Goal: Task Accomplishment & Management: Manage account settings

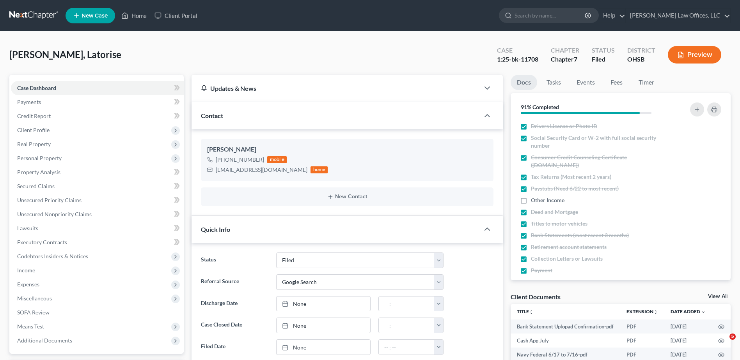
select select "3"
select select "4"
click at [141, 16] on link "Home" at bounding box center [133, 16] width 33 height 14
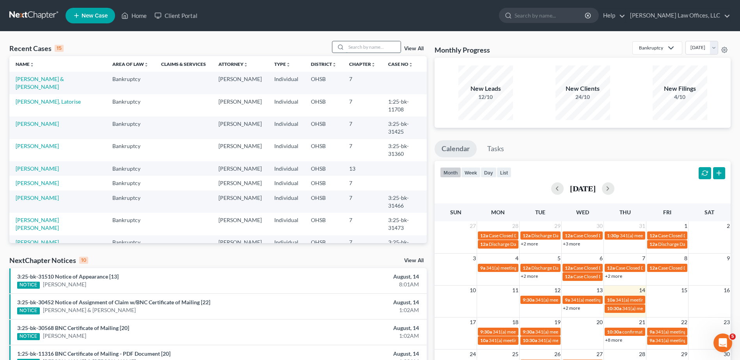
click at [361, 43] on input "search" at bounding box center [373, 46] width 55 height 11
type input "[PERSON_NAME]"
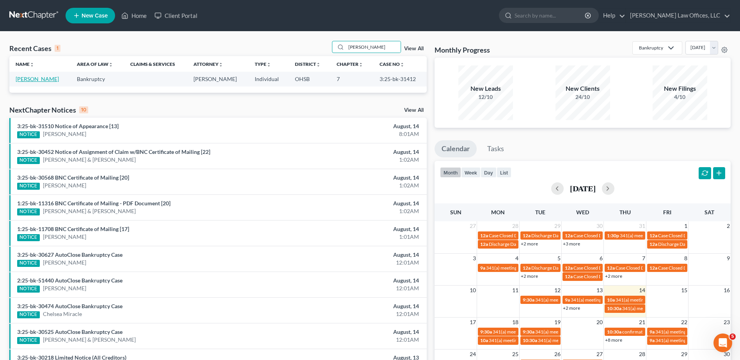
click at [42, 80] on link "[PERSON_NAME]" at bounding box center [37, 79] width 43 height 7
select select "3"
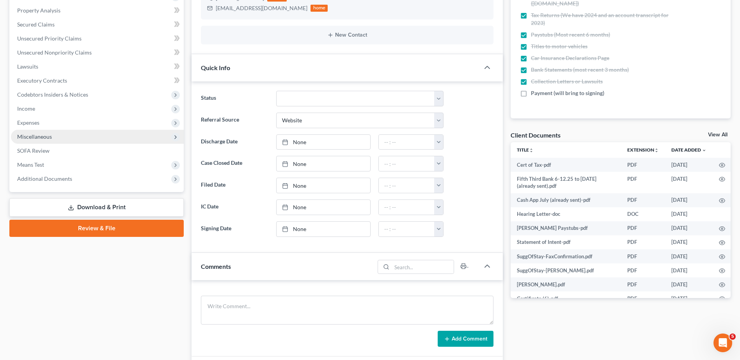
scroll to position [234, 0]
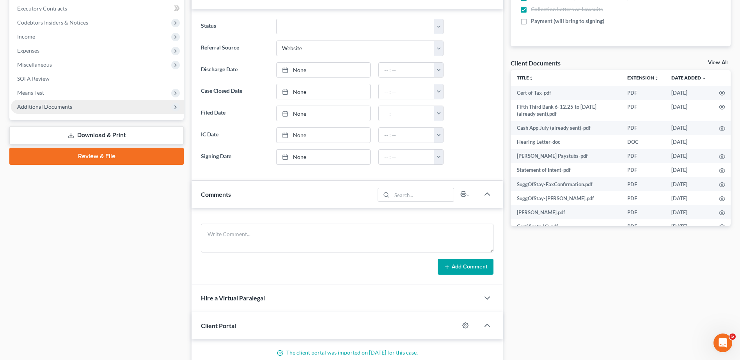
click at [53, 105] on span "Additional Documents" at bounding box center [44, 106] width 55 height 7
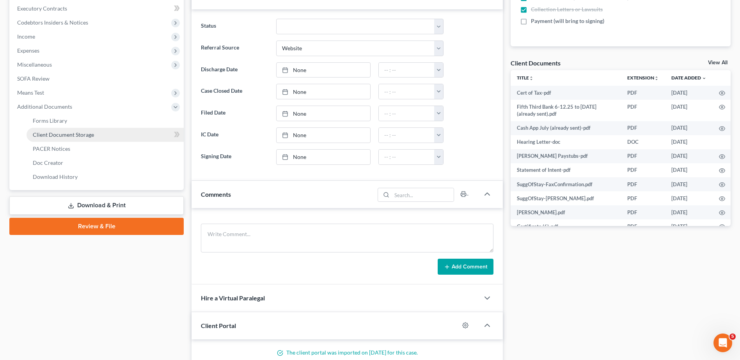
click at [54, 137] on span "Client Document Storage" at bounding box center [63, 134] width 61 height 7
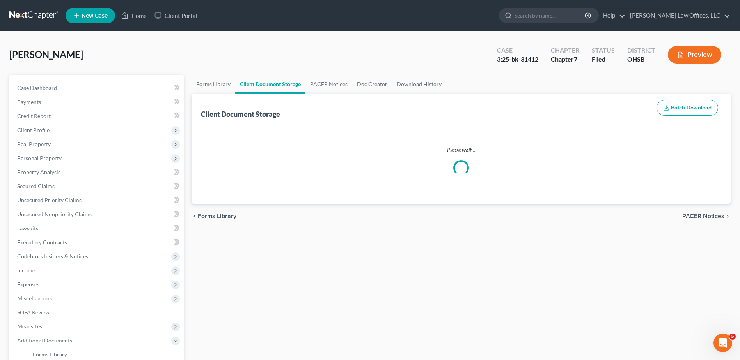
select select "52"
select select "7"
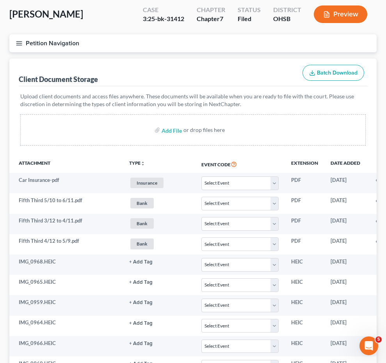
select select "52"
select select "7"
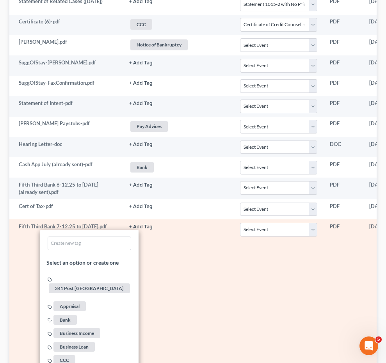
scroll to position [789, 0]
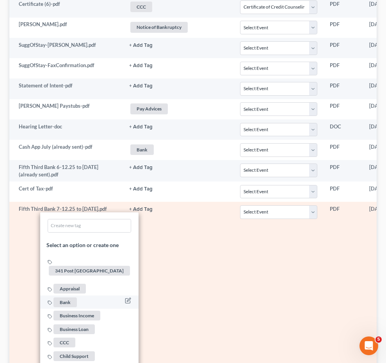
click at [77, 307] on span "Bank" at bounding box center [64, 302] width 23 height 10
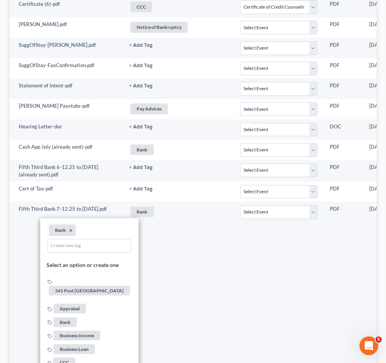
click at [0, 0] on div "Case Dashboard Payments Invoices Payments Payments Credit Report Client Profile" at bounding box center [0, 0] width 0 height 0
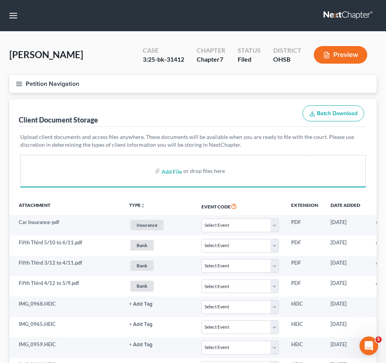
scroll to position [179, 0]
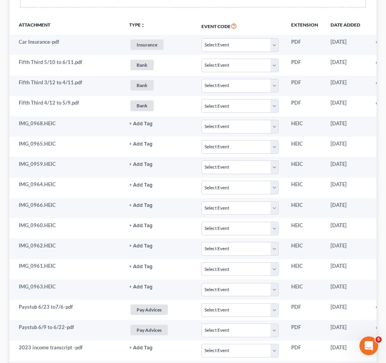
select select "52"
select select "7"
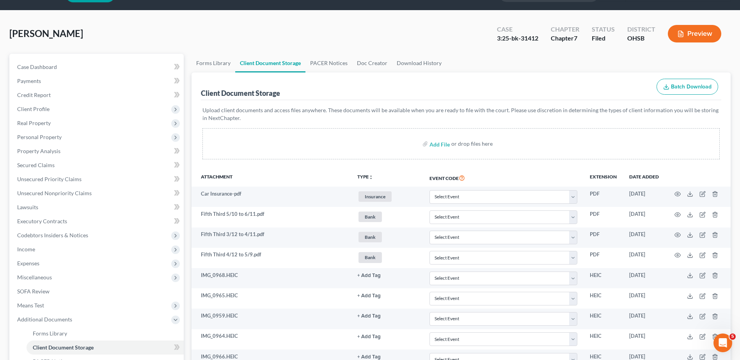
scroll to position [0, 0]
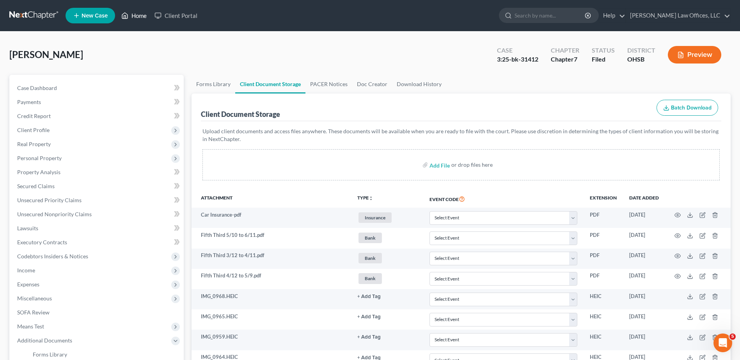
drag, startPoint x: 144, startPoint y: 16, endPoint x: 309, endPoint y: 57, distance: 170.3
click at [144, 16] on link "Home" at bounding box center [133, 16] width 33 height 14
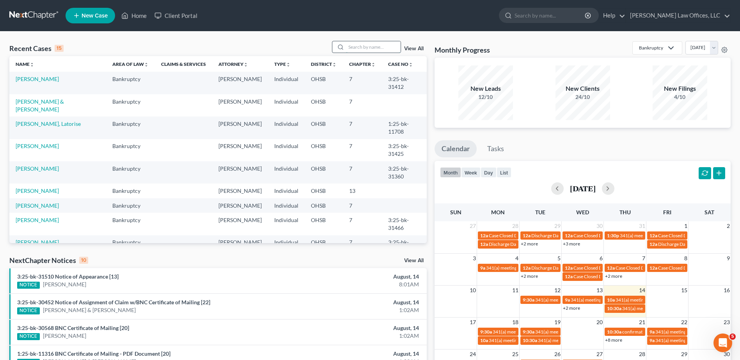
click at [361, 48] on input "search" at bounding box center [373, 46] width 55 height 11
type input "[PERSON_NAME]"
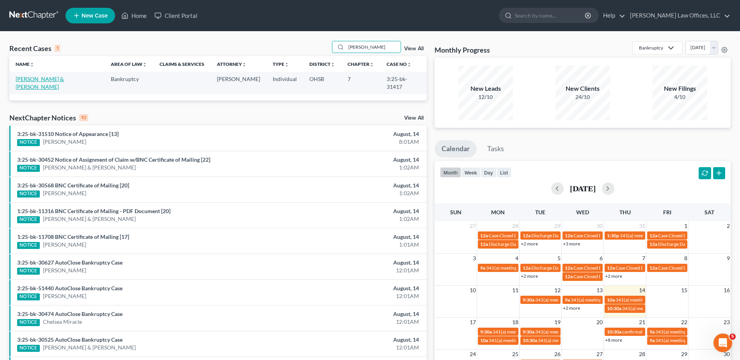
click at [55, 79] on link "[PERSON_NAME] & [PERSON_NAME]" at bounding box center [40, 83] width 48 height 14
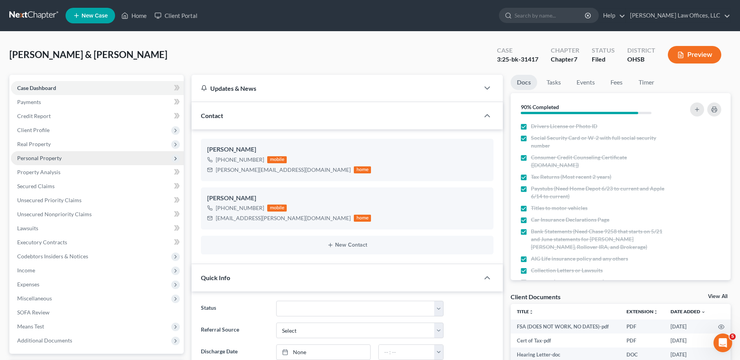
click at [39, 158] on span "Personal Property" at bounding box center [39, 158] width 44 height 7
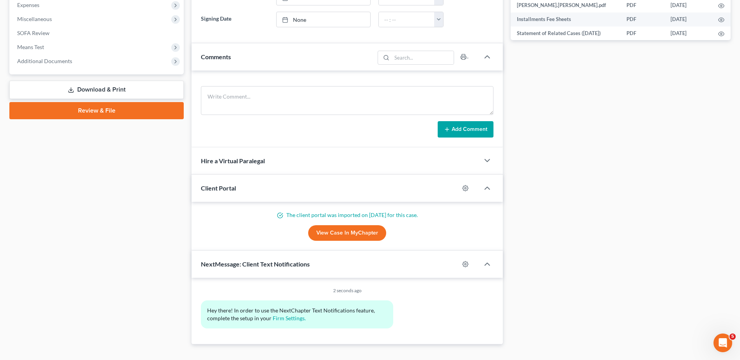
scroll to position [434, 0]
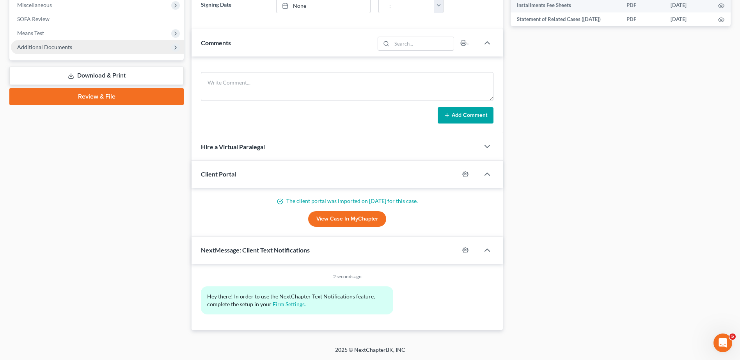
click at [57, 46] on span "Additional Documents" at bounding box center [44, 47] width 55 height 7
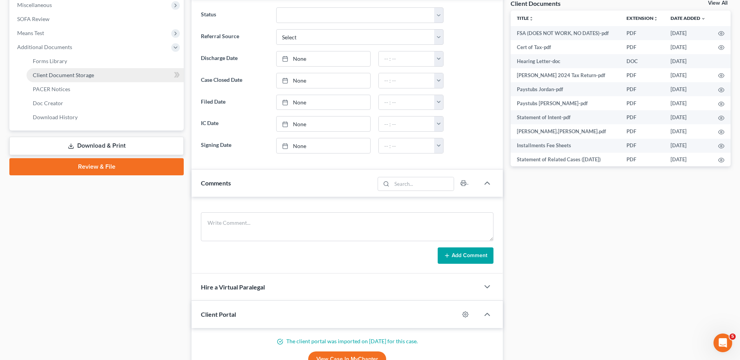
click at [57, 78] on span "Client Document Storage" at bounding box center [63, 75] width 61 height 7
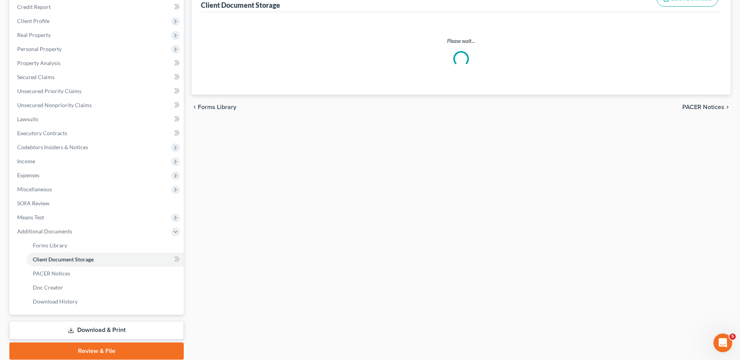
scroll to position [62, 0]
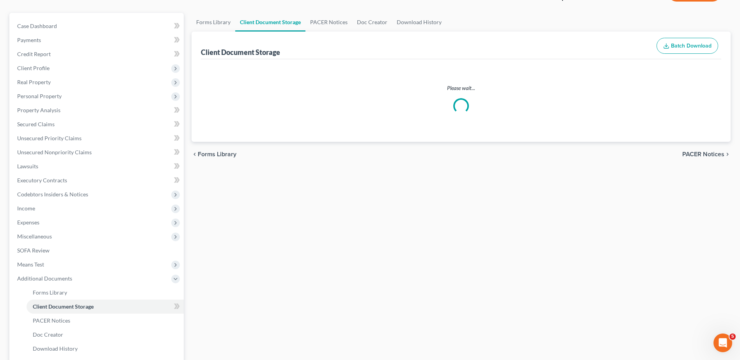
select select "7"
select select "52"
select select "37"
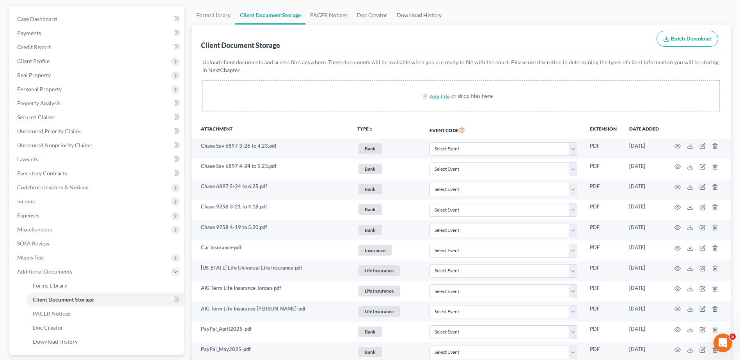
scroll to position [0, 0]
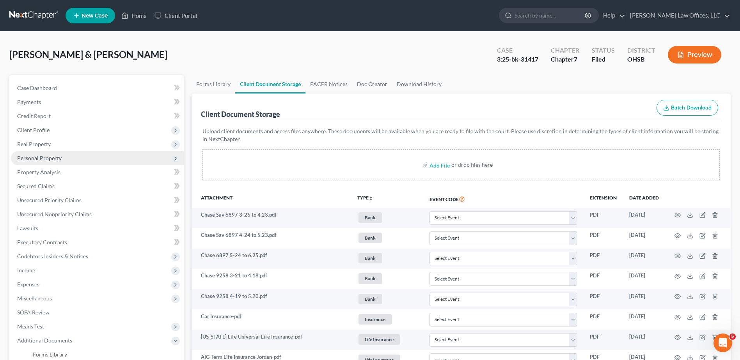
click at [62, 159] on span "Personal Property" at bounding box center [97, 158] width 173 height 14
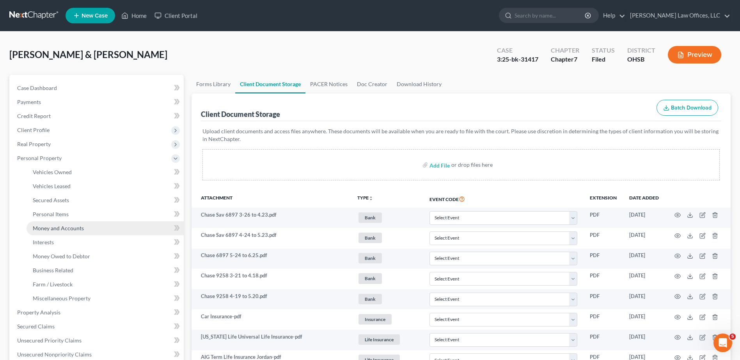
click at [52, 225] on span "Money and Accounts" at bounding box center [58, 228] width 51 height 7
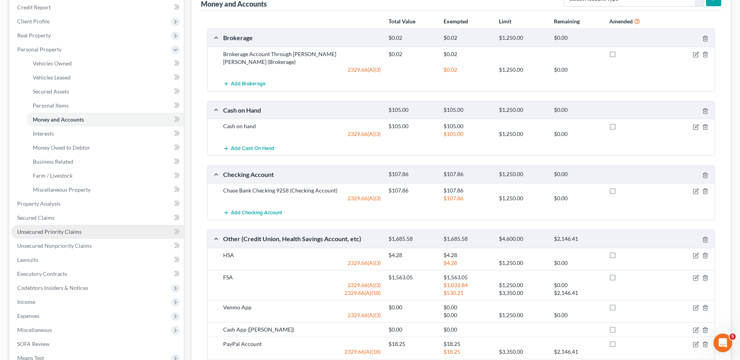
scroll to position [236, 0]
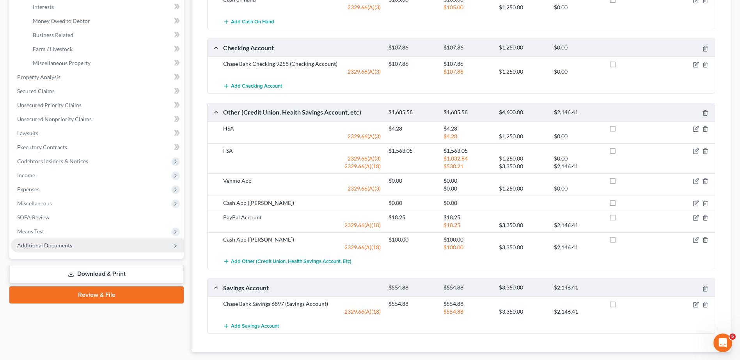
click at [30, 245] on span "Additional Documents" at bounding box center [44, 245] width 55 height 7
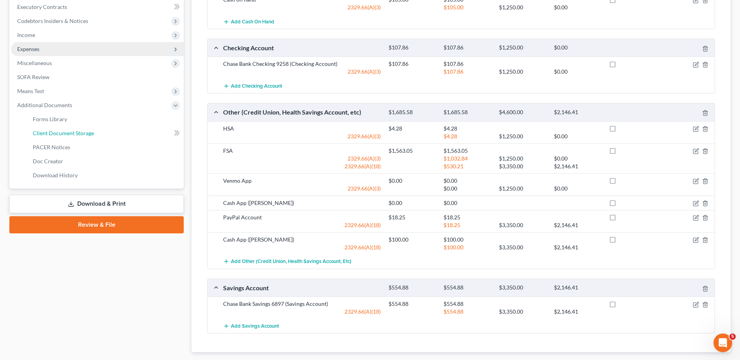
drag, startPoint x: 70, startPoint y: 131, endPoint x: 98, endPoint y: 139, distance: 28.9
click at [70, 131] on span "Client Document Storage" at bounding box center [63, 133] width 61 height 7
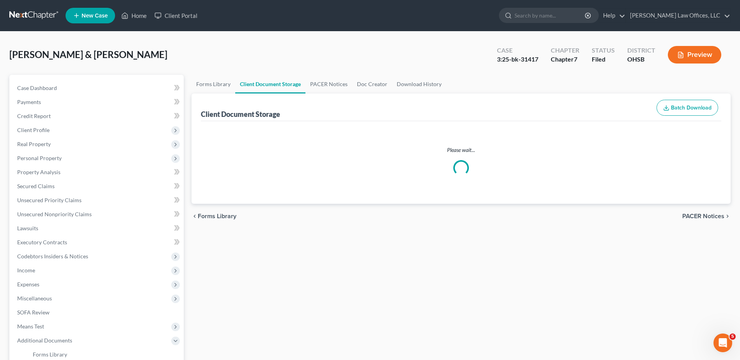
select select "7"
select select "52"
select select "37"
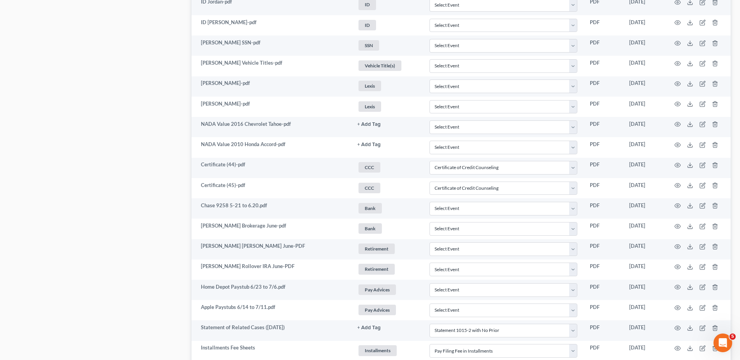
scroll to position [927, 0]
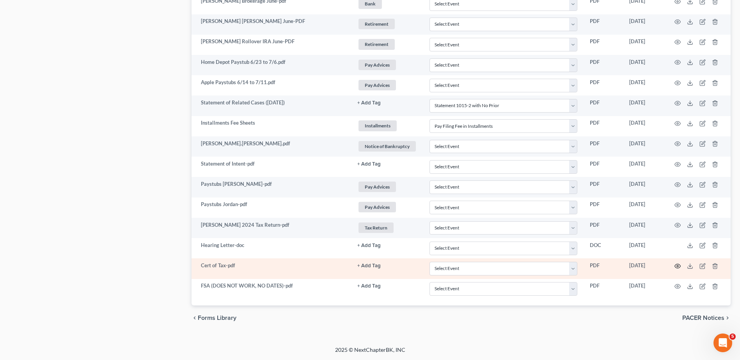
click at [678, 266] on circle "button" at bounding box center [678, 267] width 2 height 2
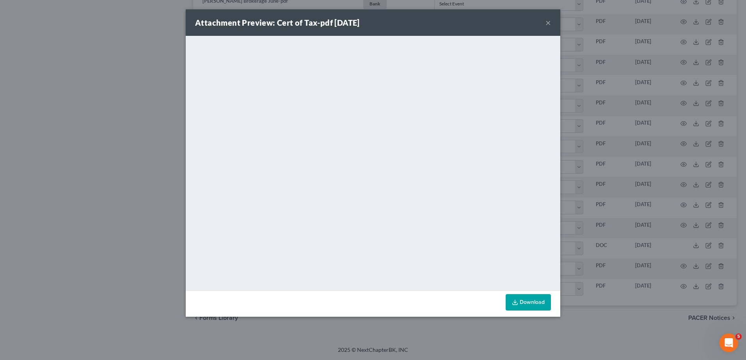
click at [548, 24] on button "×" at bounding box center [547, 22] width 5 height 9
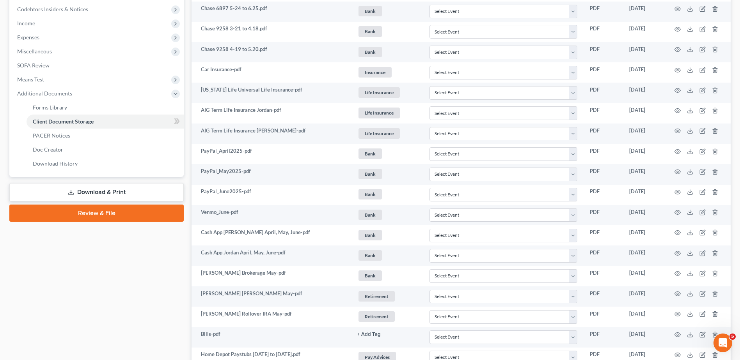
scroll to position [69, 0]
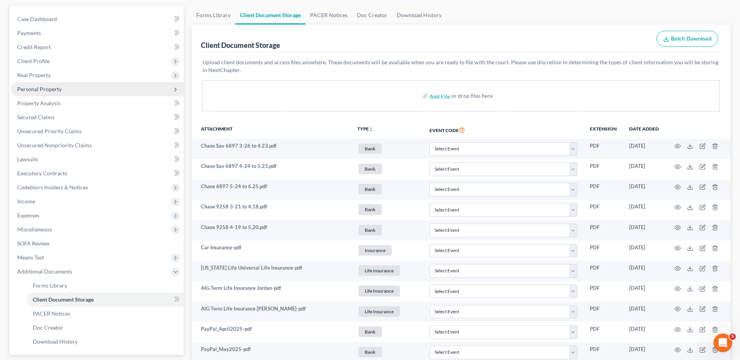
click at [33, 88] on span "Personal Property" at bounding box center [39, 89] width 44 height 7
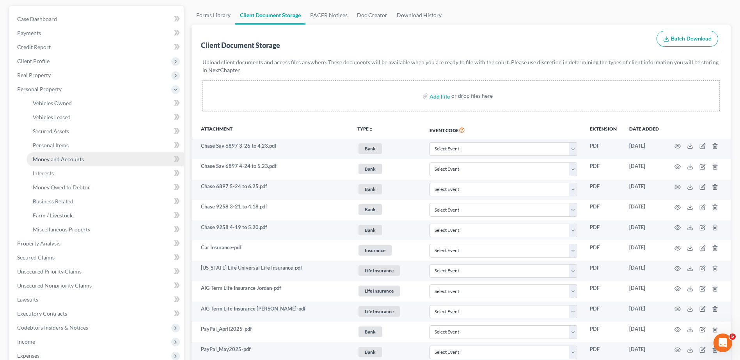
click at [51, 158] on span "Money and Accounts" at bounding box center [58, 159] width 51 height 7
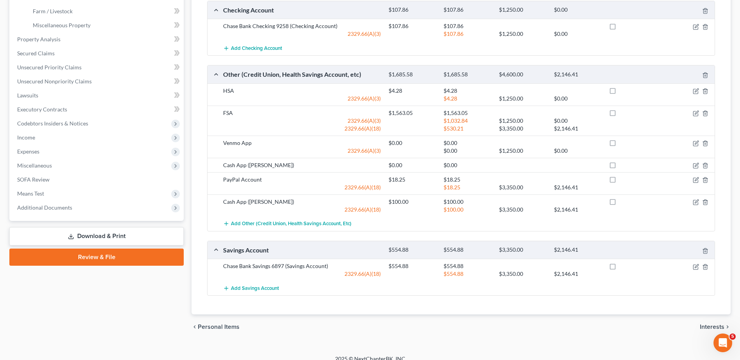
scroll to position [275, 0]
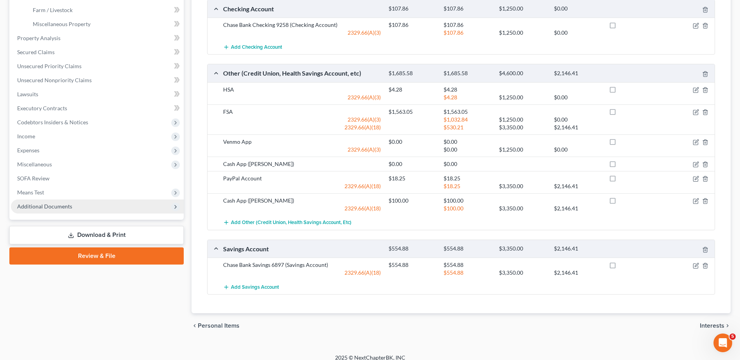
click at [36, 206] on span "Additional Documents" at bounding box center [44, 206] width 55 height 7
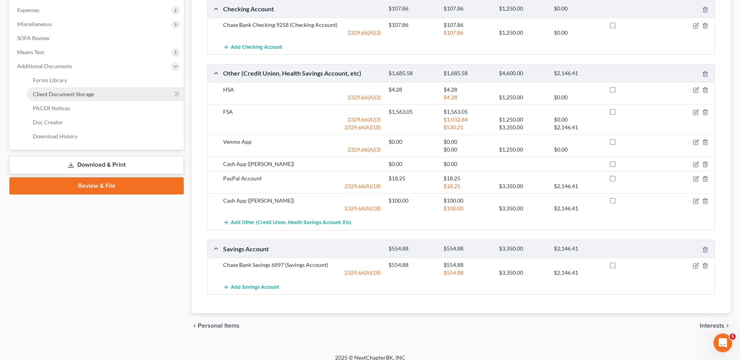
click at [59, 95] on span "Client Document Storage" at bounding box center [63, 94] width 61 height 7
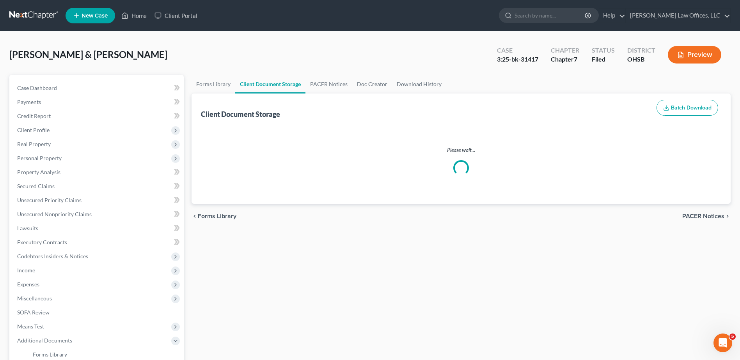
select select "7"
select select "52"
select select "37"
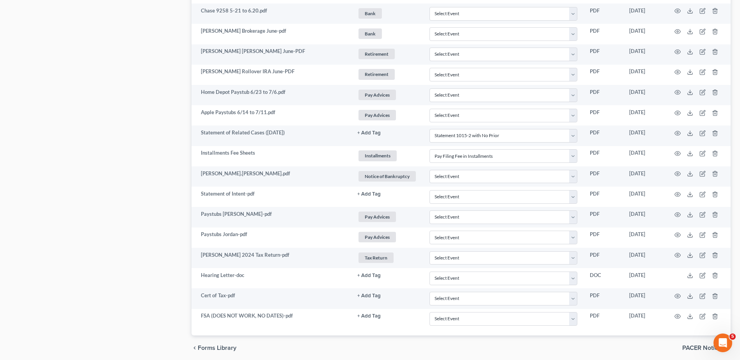
scroll to position [927, 0]
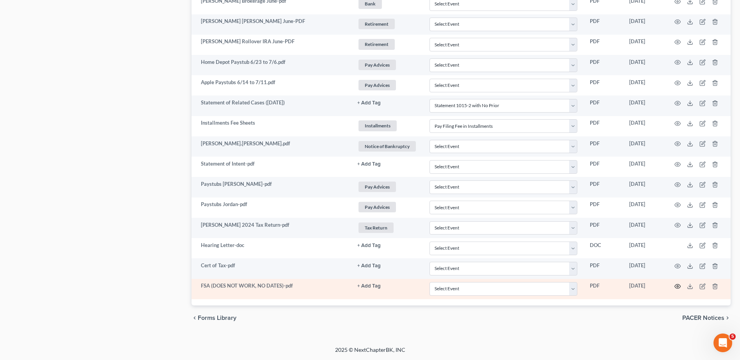
click at [675, 285] on icon "button" at bounding box center [678, 287] width 6 height 4
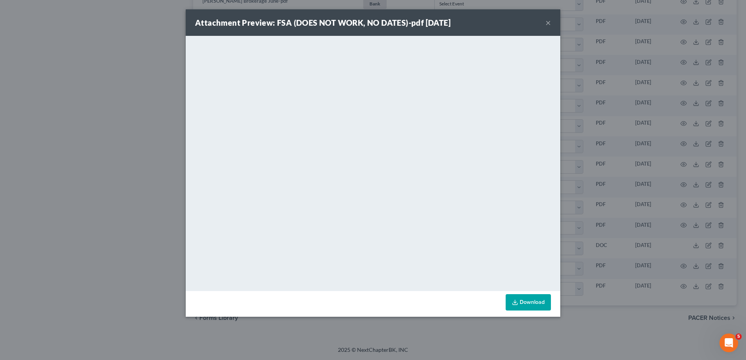
click at [548, 20] on button "×" at bounding box center [547, 22] width 5 height 9
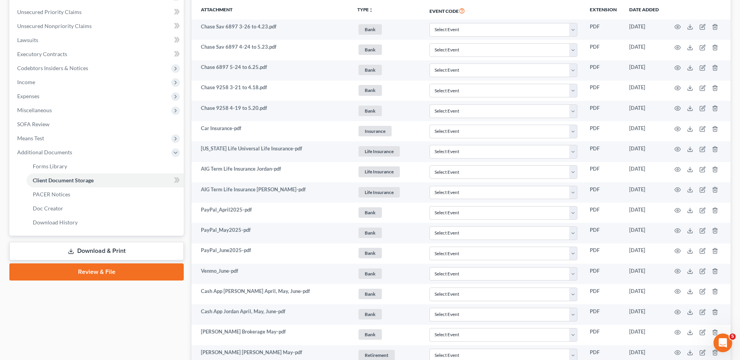
scroll to position [0, 0]
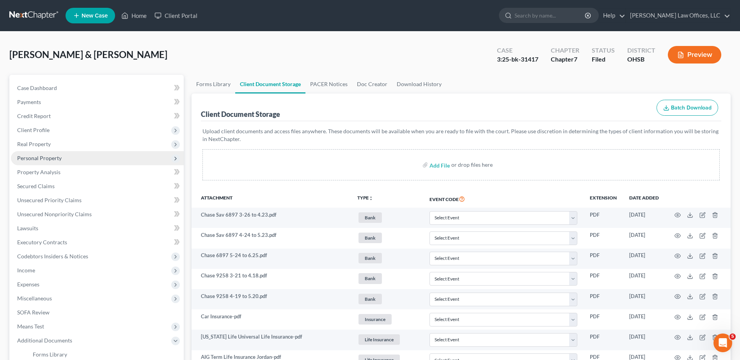
click at [55, 159] on span "Personal Property" at bounding box center [39, 158] width 44 height 7
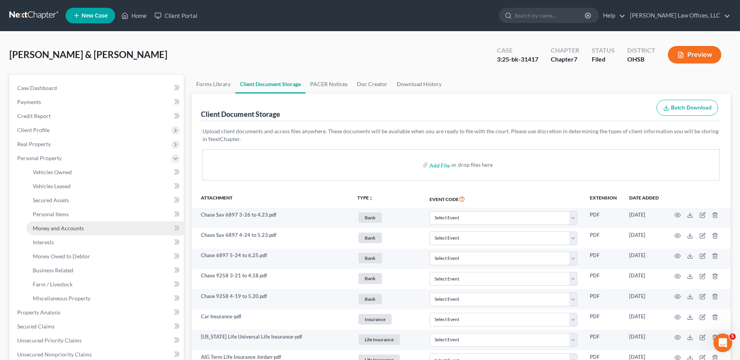
click at [41, 226] on span "Money and Accounts" at bounding box center [58, 228] width 51 height 7
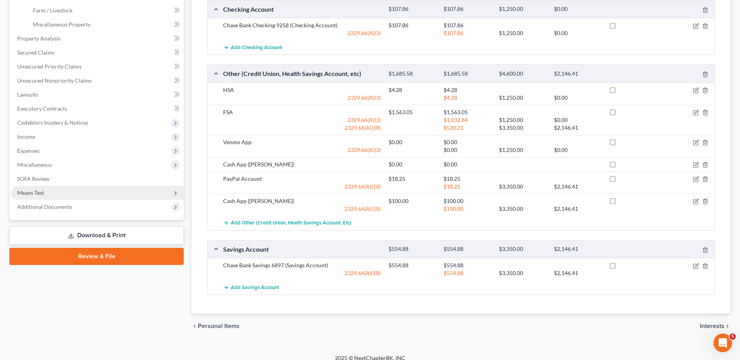
scroll to position [275, 0]
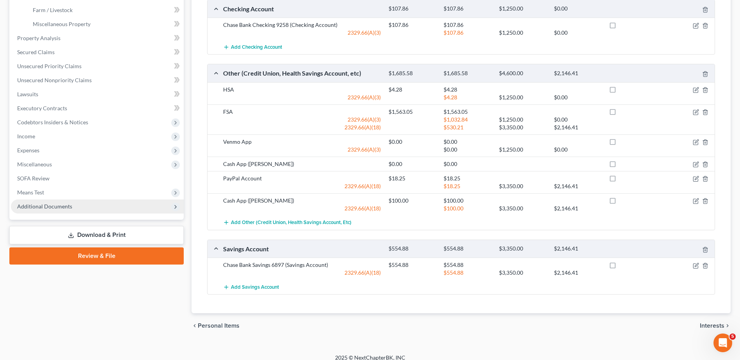
click at [58, 201] on span "Additional Documents" at bounding box center [97, 207] width 173 height 14
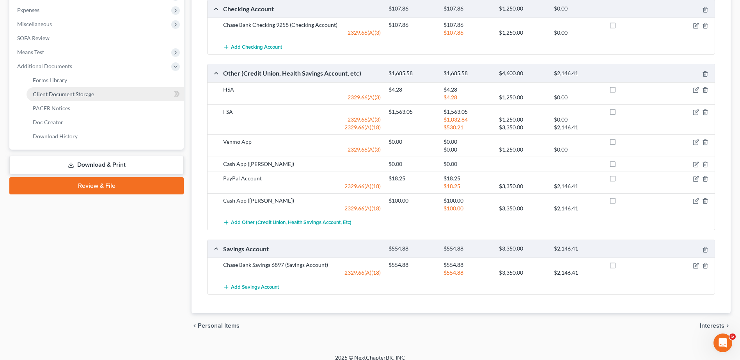
click at [77, 97] on span "Client Document Storage" at bounding box center [63, 94] width 61 height 7
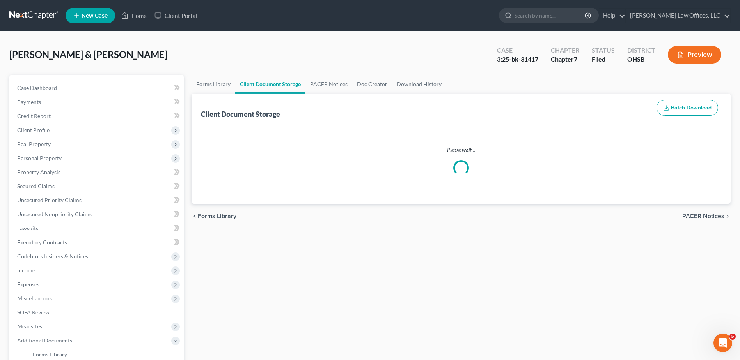
select select "7"
select select "52"
select select "37"
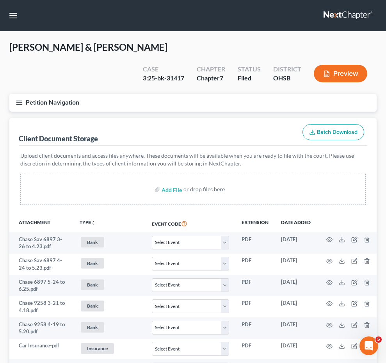
select select "7"
select select "52"
select select "37"
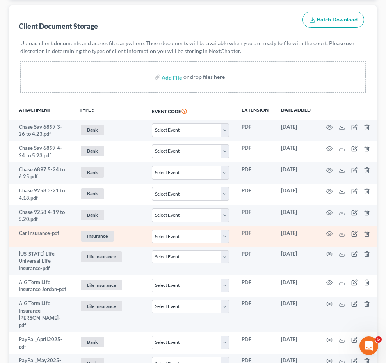
scroll to position [664, 0]
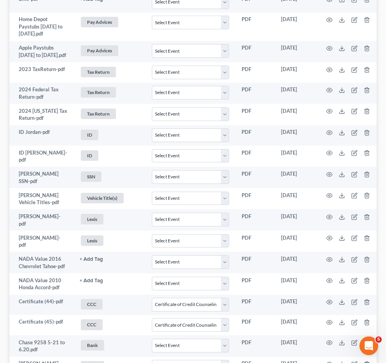
select select "7"
select select "52"
select select "37"
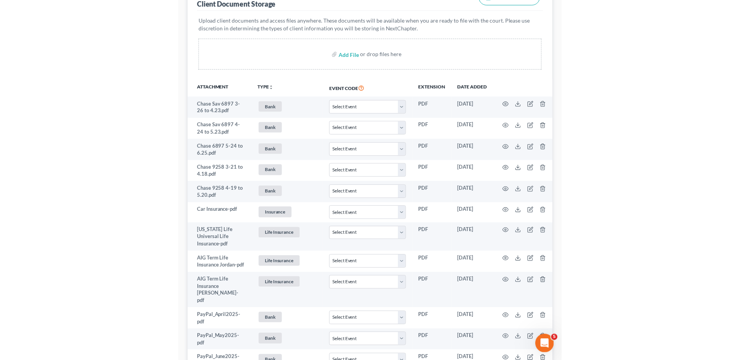
scroll to position [134, 0]
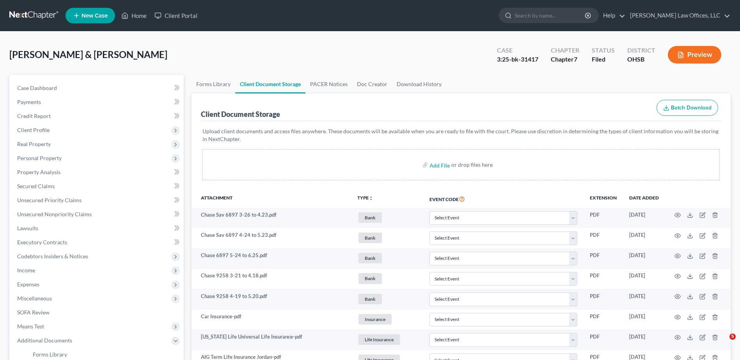
select select "7"
select select "52"
select select "37"
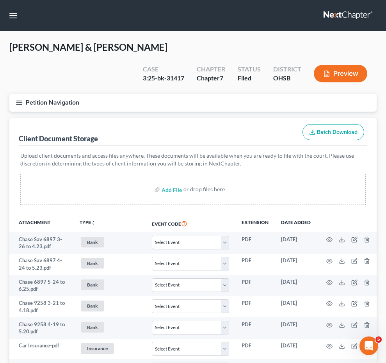
select select "7"
select select "52"
select select "37"
select select "7"
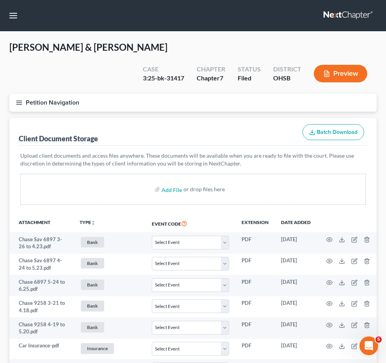
select select "7"
select select "52"
select select "37"
select select "7"
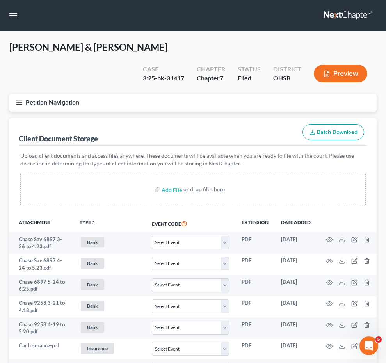
select select "52"
select select "37"
select select "7"
select select "52"
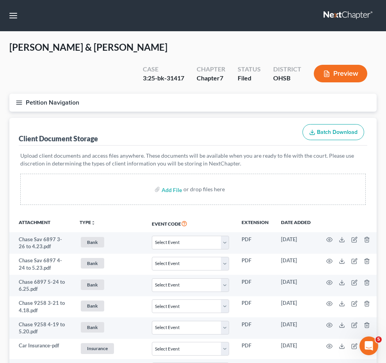
select select "37"
select select "7"
select select "52"
select select "37"
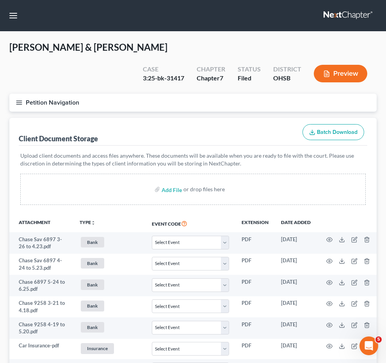
select select "7"
select select "52"
select select "37"
select select "7"
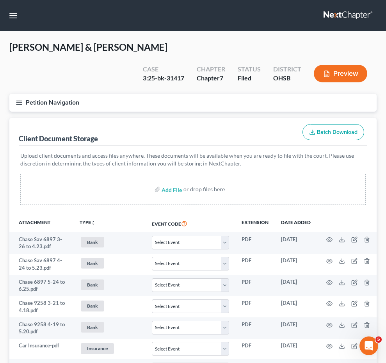
select select "7"
select select "52"
select select "37"
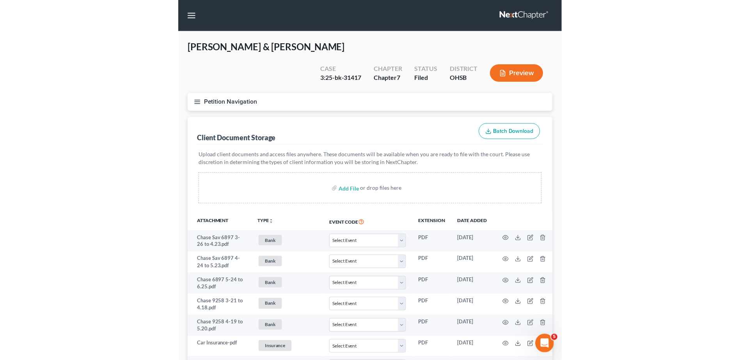
scroll to position [1110, 0]
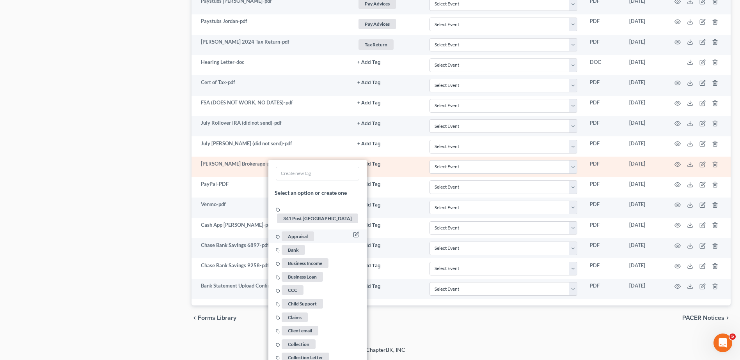
click at [293, 245] on span "Bank" at bounding box center [293, 250] width 23 height 10
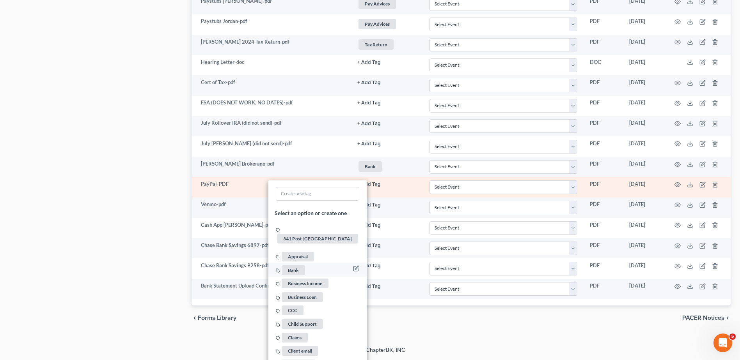
click at [287, 266] on span "Bank" at bounding box center [293, 271] width 23 height 10
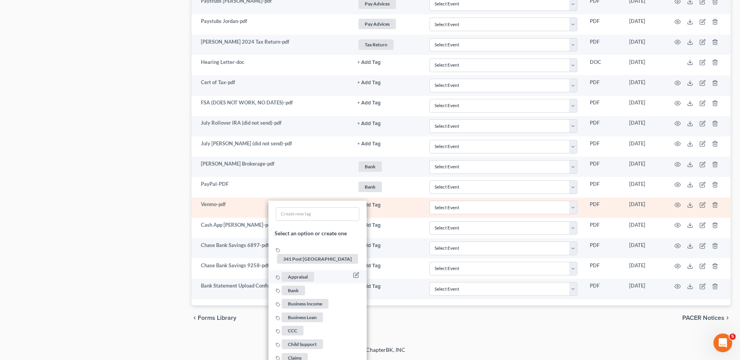
click at [294, 286] on span "Bank" at bounding box center [293, 291] width 23 height 10
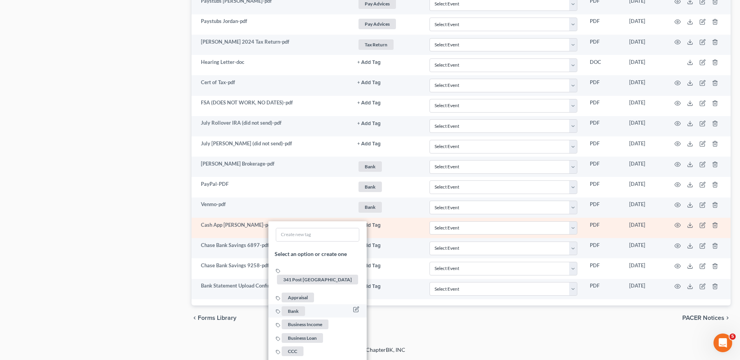
click at [295, 306] on span "Bank" at bounding box center [293, 311] width 23 height 10
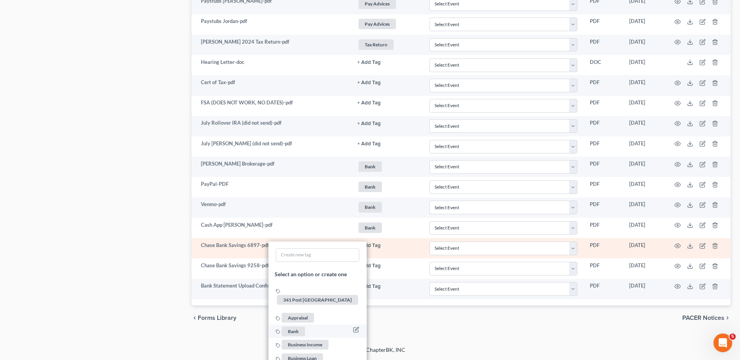
click at [292, 327] on span "Bank" at bounding box center [293, 332] width 23 height 10
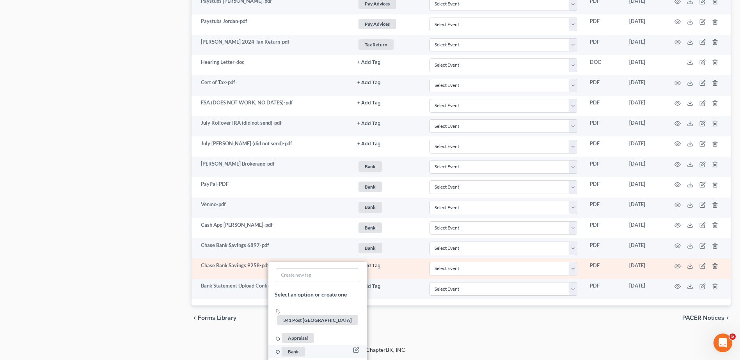
click at [294, 347] on span "Bank" at bounding box center [293, 352] width 23 height 10
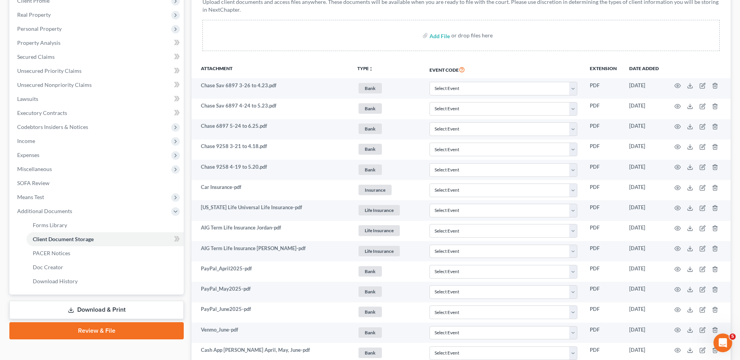
scroll to position [0, 0]
